Goal: Check status: Check status

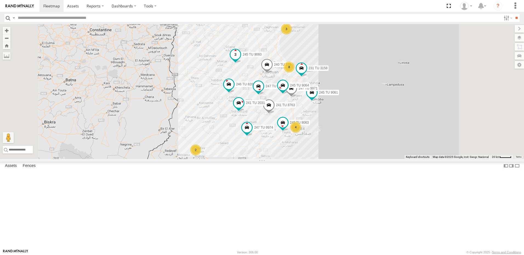
click at [240, 59] on span at bounding box center [235, 55] width 10 height 10
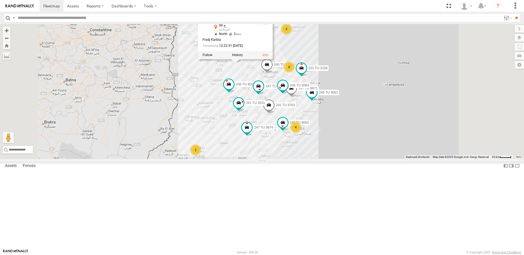
click at [273, 59] on div at bounding box center [235, 55] width 74 height 8
click at [243, 57] on label at bounding box center [237, 55] width 11 height 4
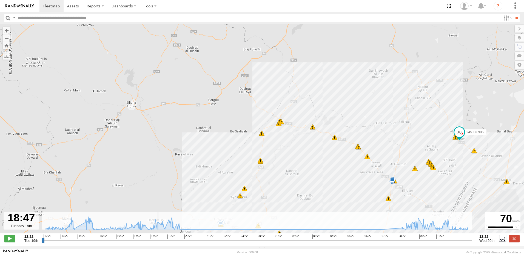
drag, startPoint x: 44, startPoint y: 242, endPoint x: 157, endPoint y: 253, distance: 113.7
click at [157, 243] on input "range" at bounding box center [257, 240] width 430 height 5
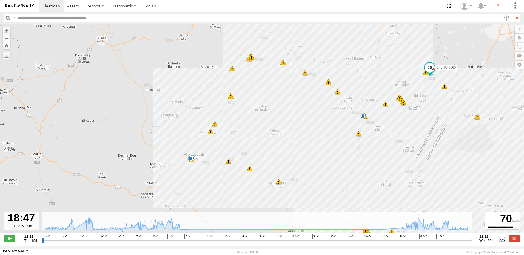
drag, startPoint x: 215, startPoint y: 191, endPoint x: 185, endPoint y: 124, distance: 72.9
click at [185, 124] on div "245 TU 9060 16:38 Tue 17:06 Tue 19:58 Tue 19:58 Tue 09:11 Wed 09:25 Wed 10:01 W…" at bounding box center [262, 131] width 524 height 215
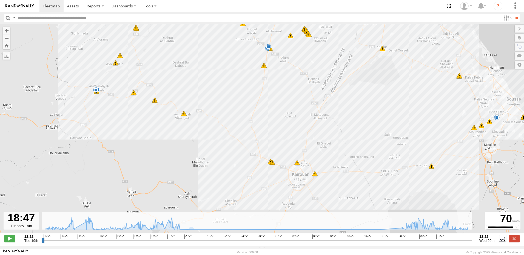
drag, startPoint x: 267, startPoint y: 188, endPoint x: 179, endPoint y: 125, distance: 108.3
click at [179, 125] on div "245 TU 9060 16:38 Tue 17:06 Tue 19:58 Tue 19:58 Tue 09:11 Wed 09:25 Wed 10:01 W…" at bounding box center [262, 131] width 524 height 215
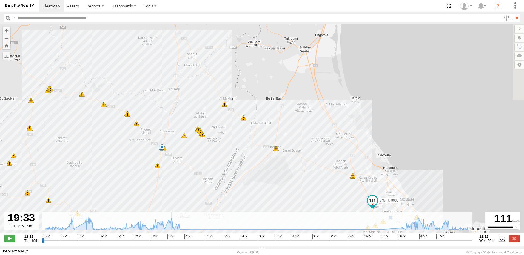
drag, startPoint x: 157, startPoint y: 242, endPoint x: 171, endPoint y: 243, distance: 13.7
click at [171, 243] on input "range" at bounding box center [257, 240] width 430 height 5
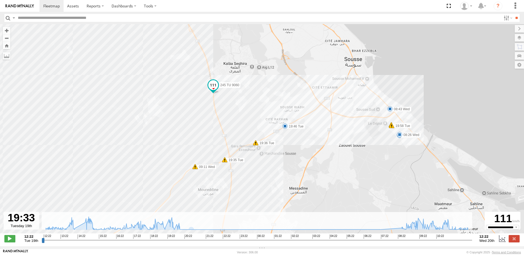
drag, startPoint x: 264, startPoint y: 98, endPoint x: 206, endPoint y: 174, distance: 95.7
click at [206, 174] on div "245 TU 9060 16:38 Tue 17:06 Tue 19:58 Tue 19:58 Tue 09:11 Wed 09:25 Wed 10:01 W…" at bounding box center [262, 131] width 524 height 215
click at [7, 241] on span at bounding box center [9, 238] width 11 height 7
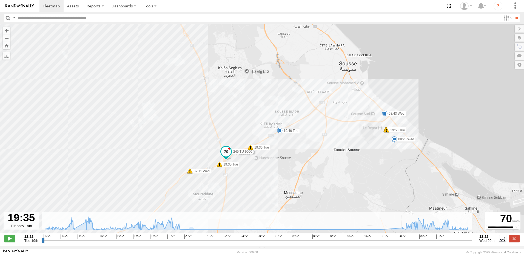
drag, startPoint x: 274, startPoint y: 171, endPoint x: 271, endPoint y: 173, distance: 3.9
click at [271, 173] on div "245 TU 9060 16:38 Tue 17:06 Tue 19:58 Tue 19:58 Tue 09:11 Wed 09:25 Wed 10:01 W…" at bounding box center [262, 131] width 524 height 215
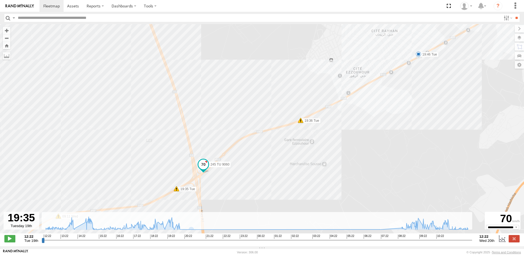
drag, startPoint x: 236, startPoint y: 146, endPoint x: 193, endPoint y: 138, distance: 44.0
click at [193, 138] on div "245 TU 9060 16:38 Tue 17:06 Tue 19:58 Tue 19:58 Tue 09:11 Wed 09:25 Wed 10:01 W…" at bounding box center [262, 131] width 524 height 215
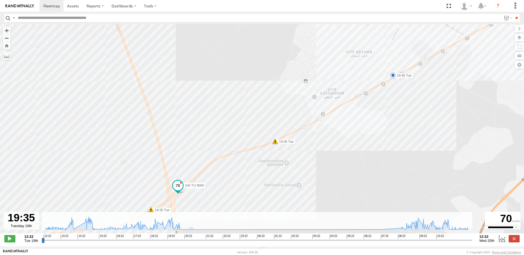
drag, startPoint x: 369, startPoint y: 124, endPoint x: 343, endPoint y: 146, distance: 34.0
click at [343, 146] on div "245 TU 9060 16:38 Tue 17:06 Tue 19:58 Tue 19:58 Tue 09:11 Wed 09:25 Wed 10:01 W…" at bounding box center [262, 131] width 524 height 215
click at [8, 239] on span at bounding box center [9, 238] width 11 height 7
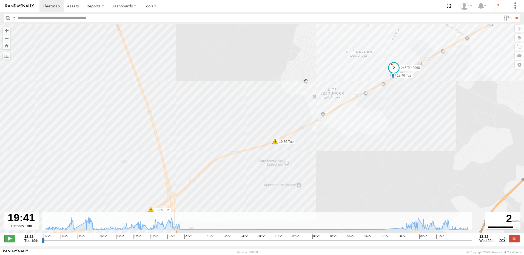
click at [8, 239] on span at bounding box center [9, 238] width 11 height 7
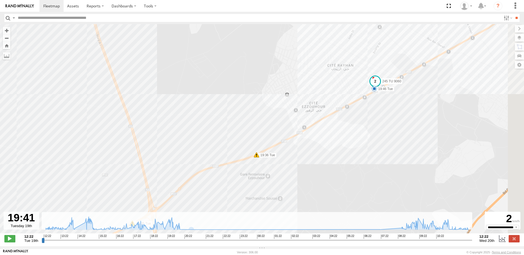
drag, startPoint x: 374, startPoint y: 142, endPoint x: 328, endPoint y: 173, distance: 55.1
click at [328, 173] on div "245 TU 9060 16:38 Tue 17:06 Tue 19:58 Tue 19:58 Tue 09:11 Wed 09:25 Wed 10:01 W…" at bounding box center [262, 131] width 524 height 215
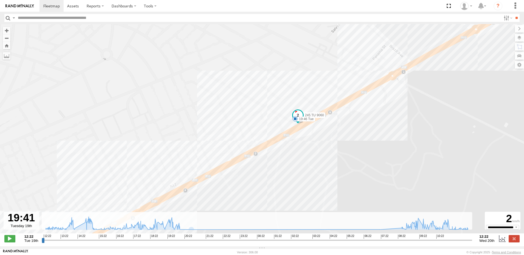
drag, startPoint x: 326, startPoint y: 129, endPoint x: 297, endPoint y: 191, distance: 68.5
click at [297, 191] on div "245 TU 9060 16:38 Tue 17:06 Tue 19:58 Tue 19:58 Tue 09:11 Wed 09:25 Wed 10:01 W…" at bounding box center [262, 131] width 524 height 215
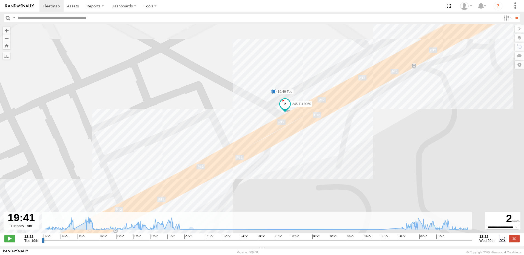
drag, startPoint x: 289, startPoint y: 83, endPoint x: 279, endPoint y: 174, distance: 91.7
click at [279, 174] on div "245 TU 9060 16:38 Tue 17:06 Tue 19:58 Tue 19:58 Tue 09:11 Wed 09:25 Wed 10:01 W…" at bounding box center [262, 131] width 524 height 215
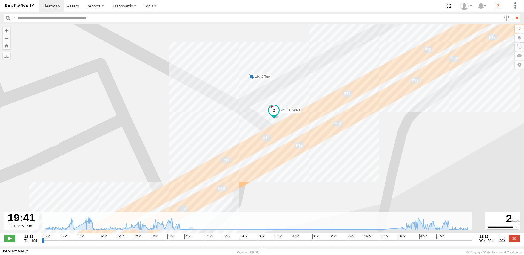
drag, startPoint x: 288, startPoint y: 112, endPoint x: 278, endPoint y: 144, distance: 33.9
click at [278, 144] on div "245 TU 9060 16:38 Tue 17:06 Tue 19:58 Tue 19:58 Tue 09:11 Wed 09:25 Wed 10:01 W…" at bounding box center [262, 131] width 524 height 215
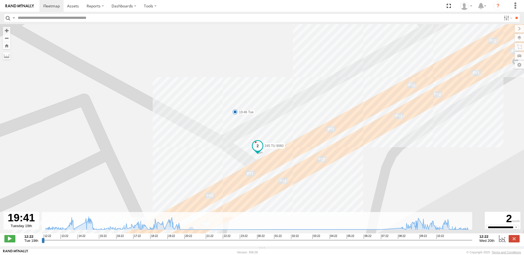
drag, startPoint x: 296, startPoint y: 164, endPoint x: 287, endPoint y: 185, distance: 23.7
click at [287, 185] on div "245 TU 9060 16:38 Tue 17:06 Tue 19:58 Tue 19:58 Tue 09:11 Wed 09:25 Wed 10:01 W…" at bounding box center [262, 131] width 524 height 215
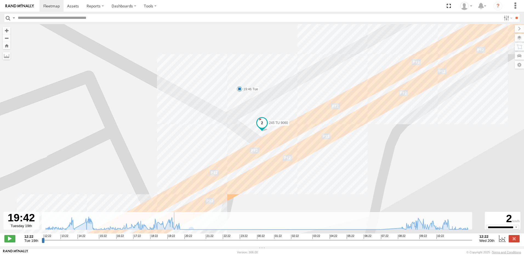
type input "**********"
click at [173, 243] on input "range" at bounding box center [257, 240] width 430 height 5
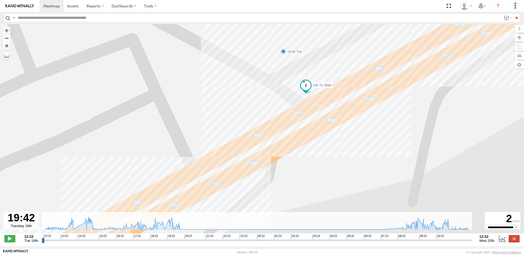
drag, startPoint x: 247, startPoint y: 185, endPoint x: 291, endPoint y: 146, distance: 59.0
click at [291, 146] on div "245 TU 9060 16:38 Tue 17:06 Tue 19:58 Tue 19:58 Tue 09:11 Wed 09:25 Wed 10:01 W…" at bounding box center [262, 131] width 524 height 215
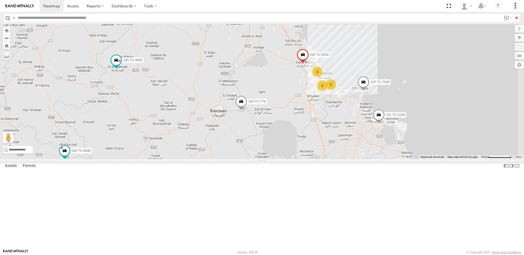
drag, startPoint x: 309, startPoint y: 160, endPoint x: 279, endPoint y: 190, distance: 42.2
click at [279, 159] on div "245 TU 4334 245 TU 9053 246 TU 8284 245 TU 9061 241 TU 8763 246 TU 8280 245 TU …" at bounding box center [262, 91] width 524 height 135
